Goal: Check status

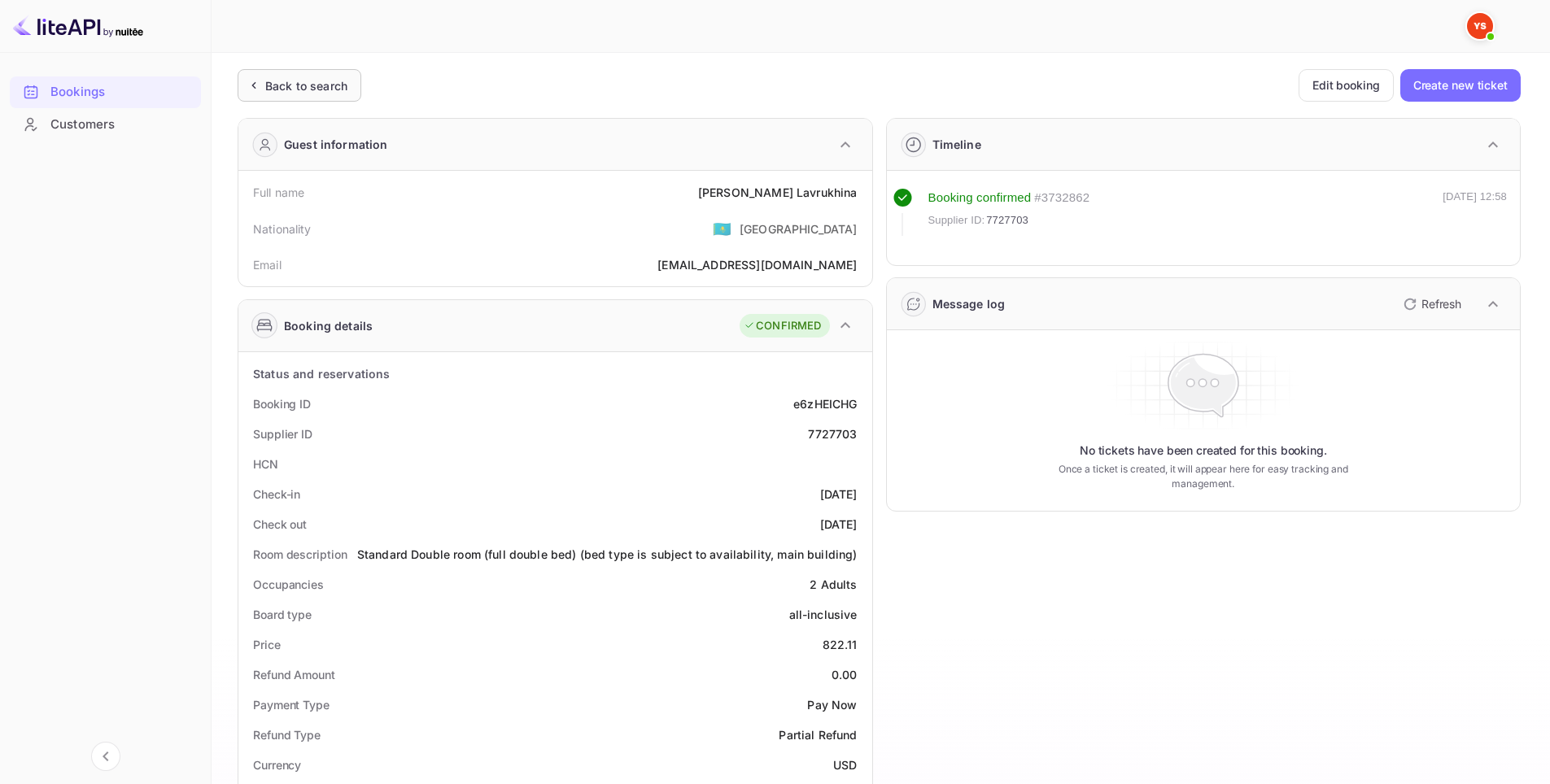
click at [324, 83] on div "Back to search" at bounding box center [307, 85] width 82 height 17
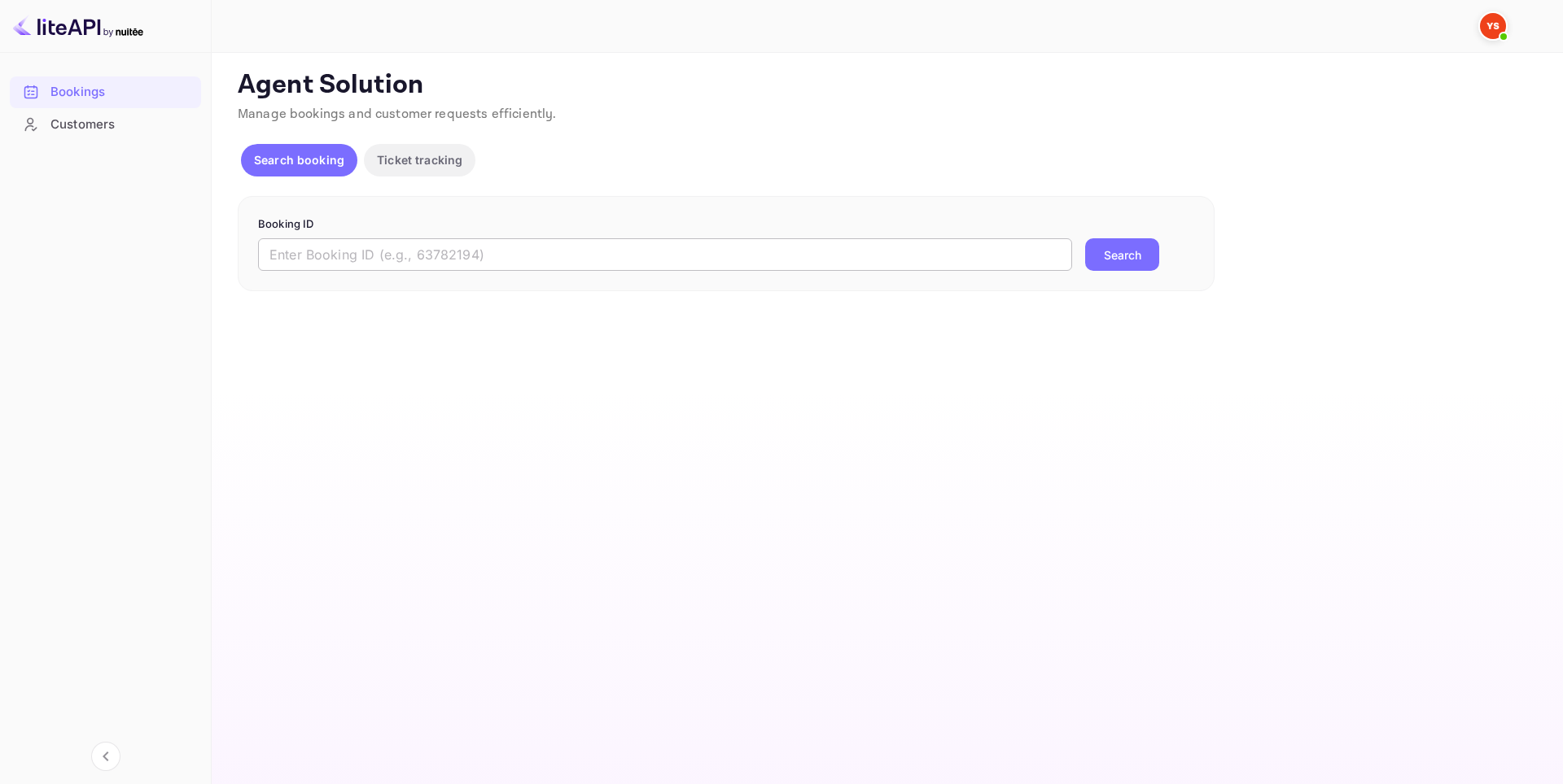
click at [474, 257] on input "text" at bounding box center [665, 255] width 814 height 33
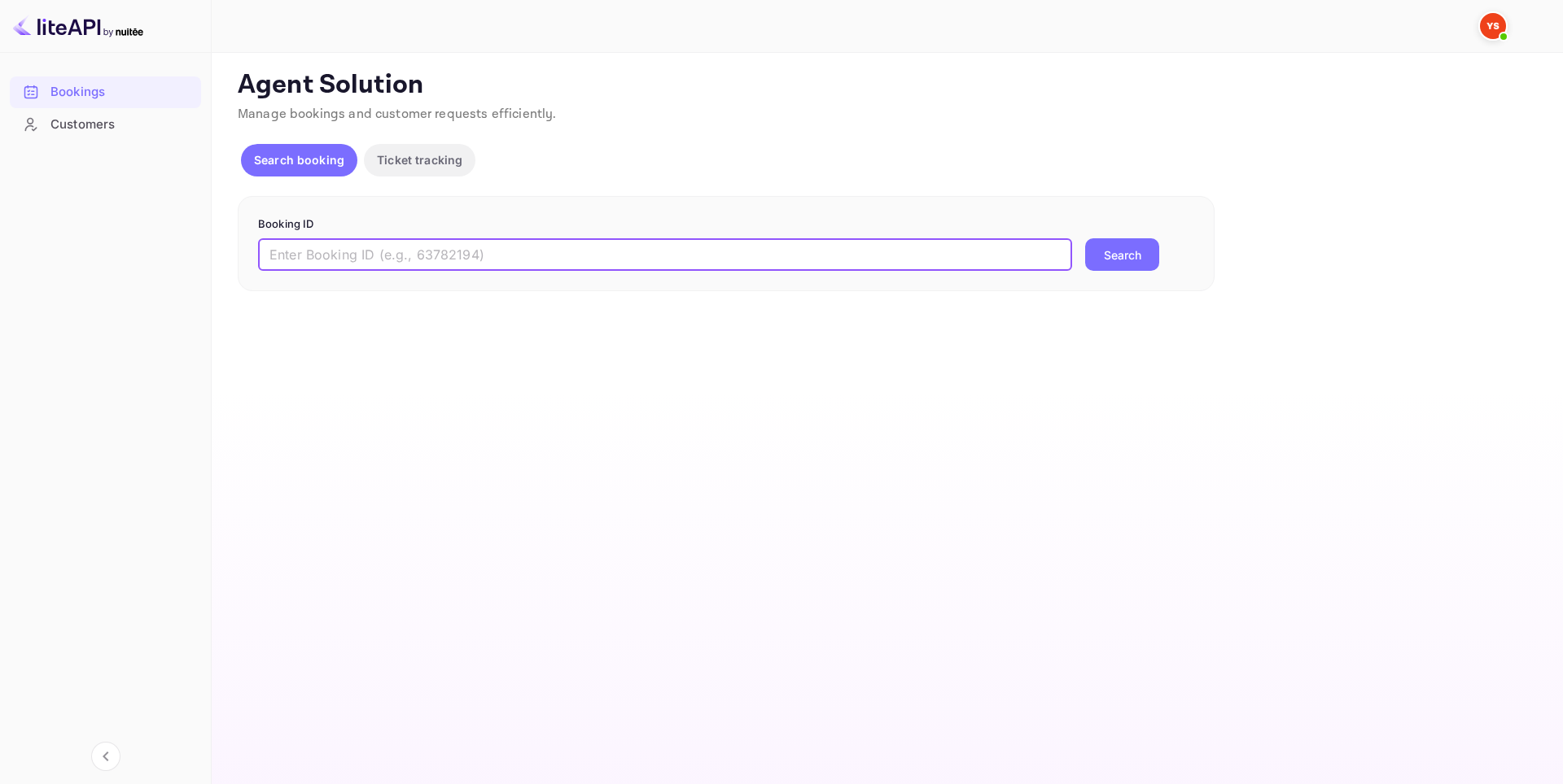
paste input "9417087"
type input "9417087"
click at [1139, 260] on button "Search" at bounding box center [1122, 255] width 74 height 33
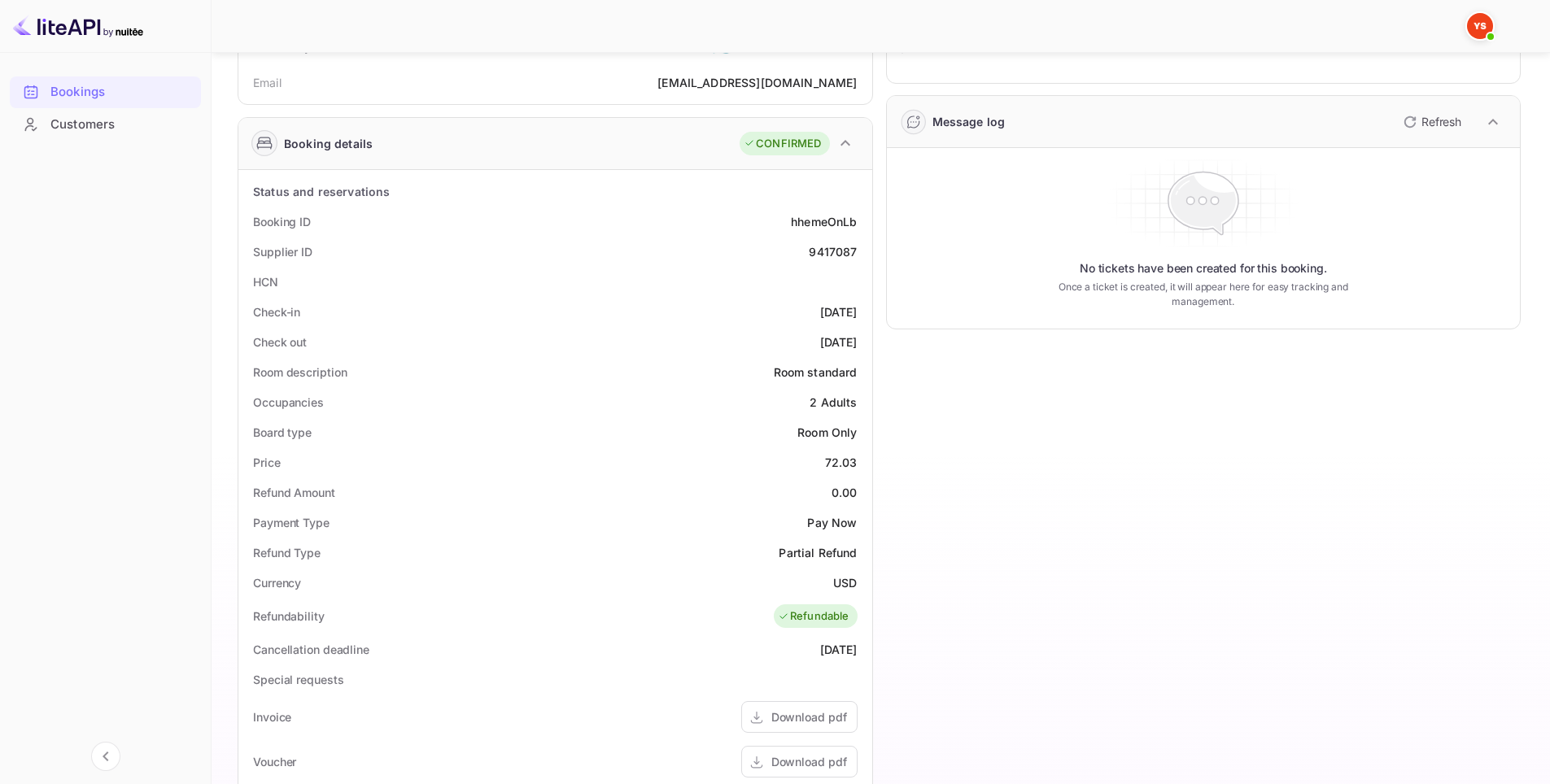
scroll to position [162, 0]
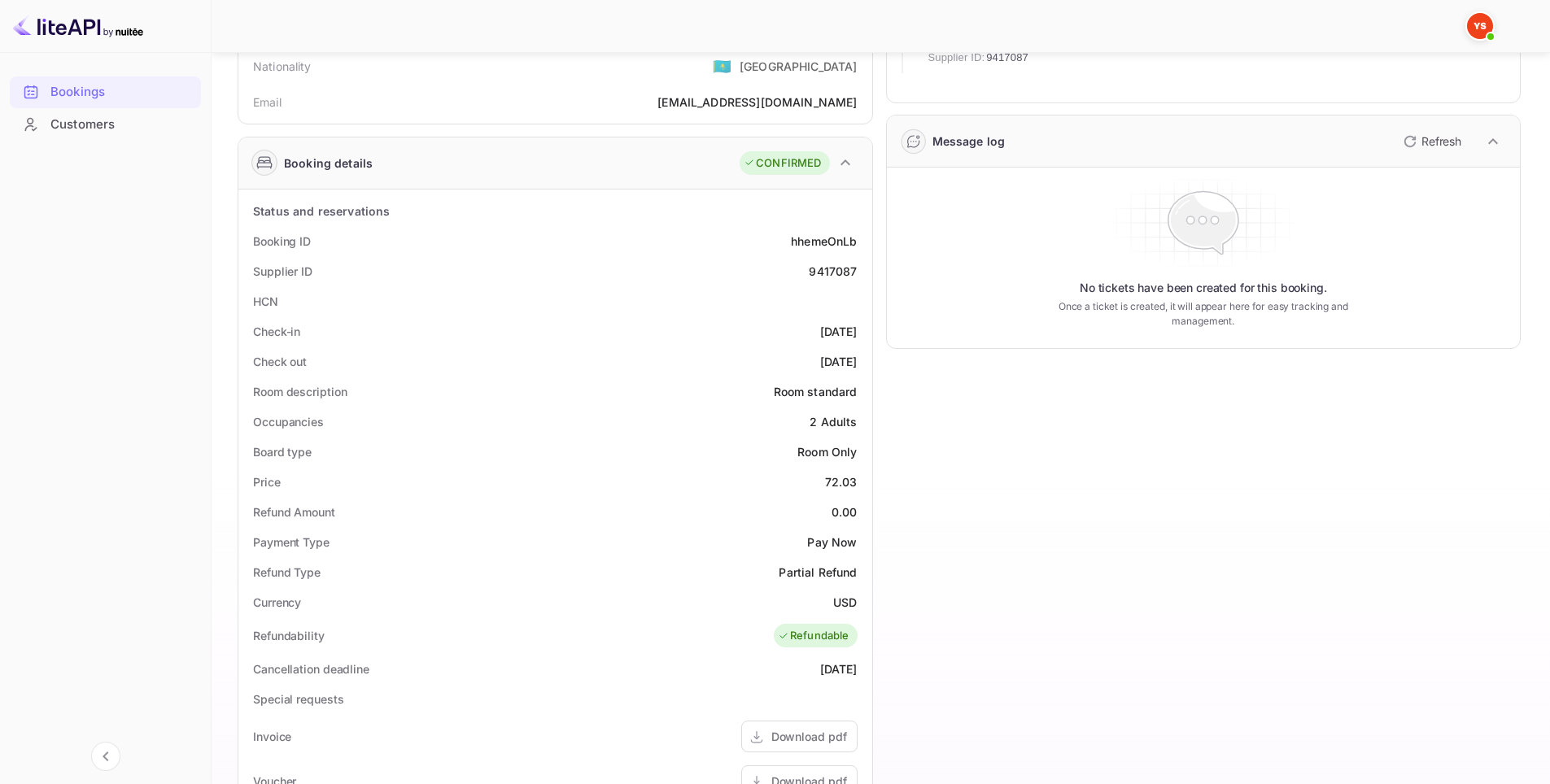
click at [822, 269] on div "9417087" at bounding box center [832, 271] width 48 height 17
copy div "9417087"
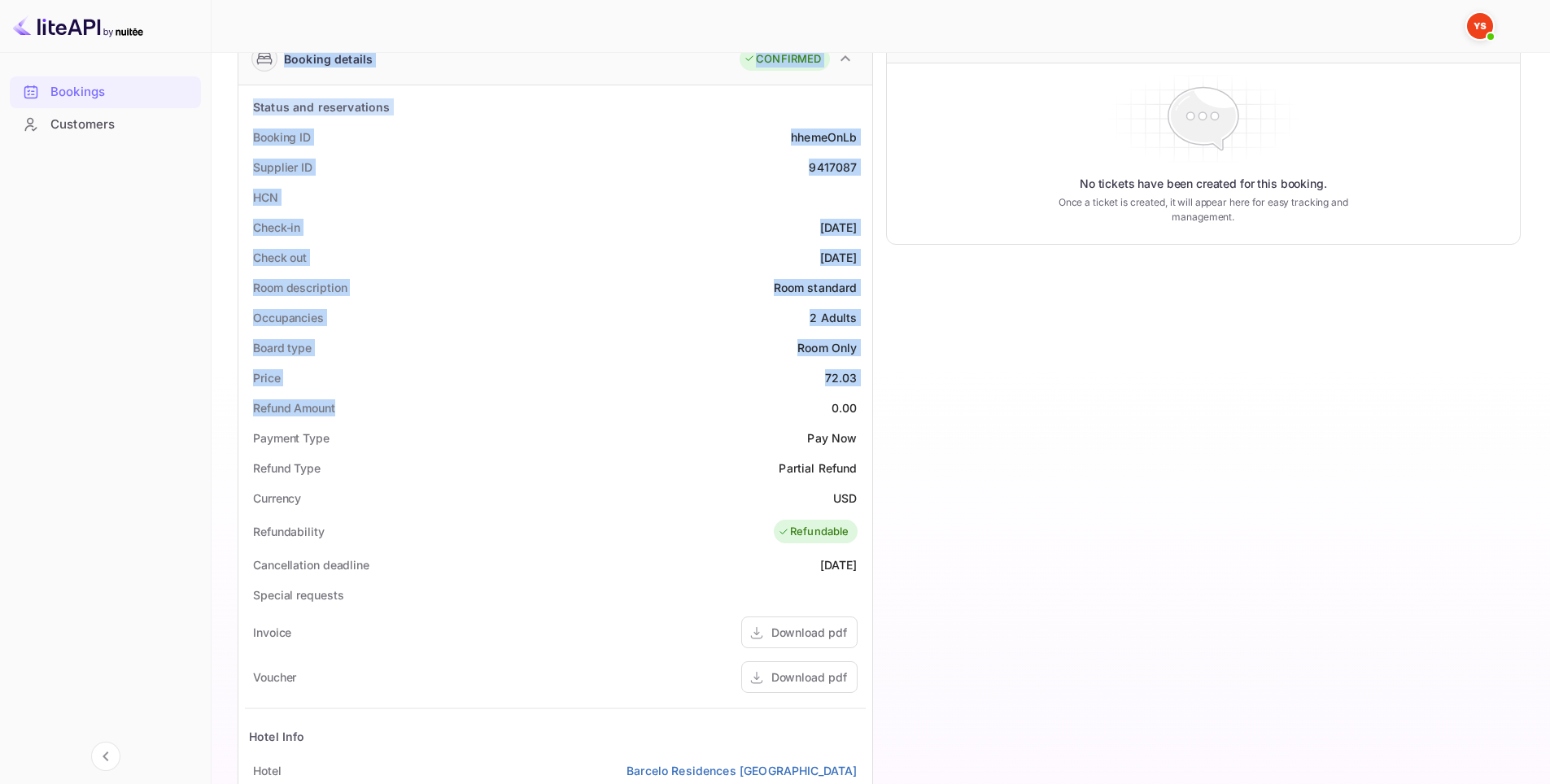
scroll to position [407, 0]
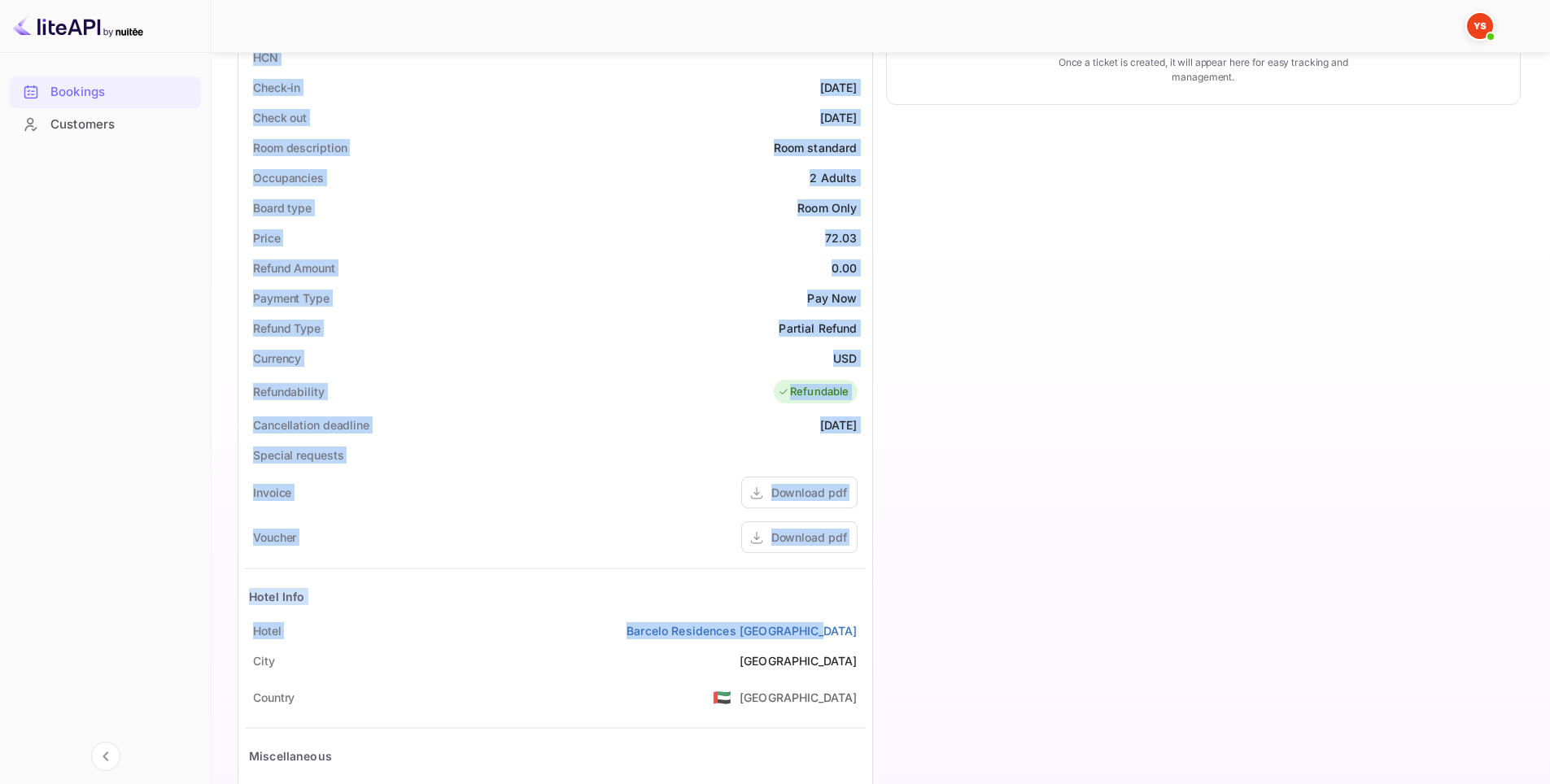
drag, startPoint x: 228, startPoint y: 191, endPoint x: 871, endPoint y: 629, distance: 778.0
click at [871, 629] on div "Unsaved Changes Ticket Affiliate URL [URL][DOMAIN_NAME] Business partner name N…" at bounding box center [871, 265] width 1319 height 1238
copy div "Full name Asem Zhulaeva Nationality 🇰🇿 [DEMOGRAPHIC_DATA] Email [EMAIL_ADDRESS]…"
